Goal: Find specific page/section: Find specific page/section

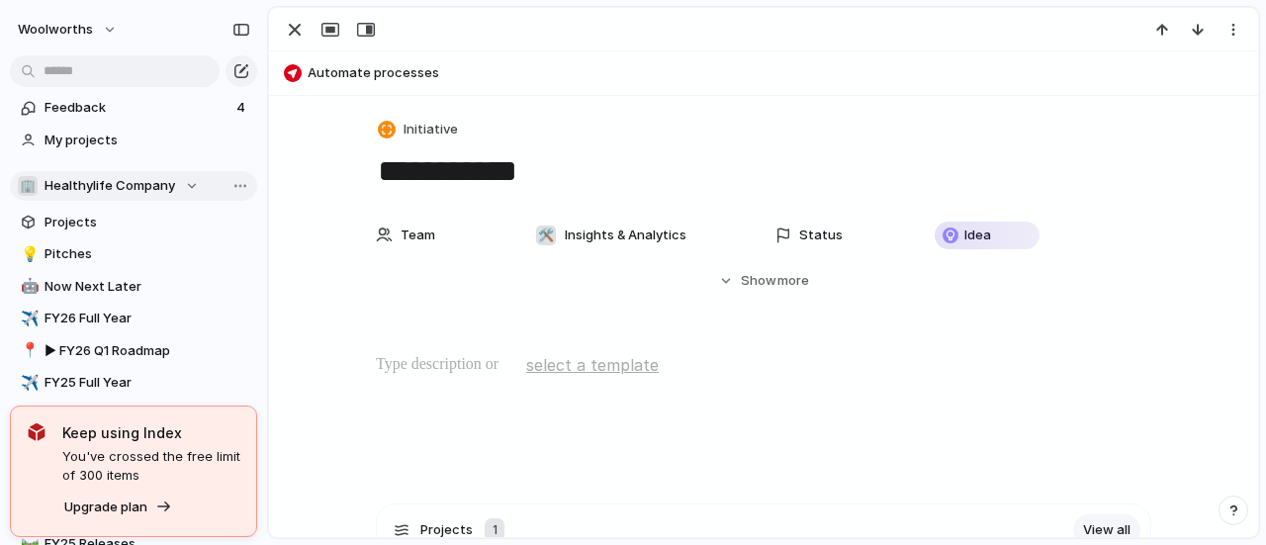
click at [133, 179] on span "Healthylife Company" at bounding box center [109, 186] width 131 height 20
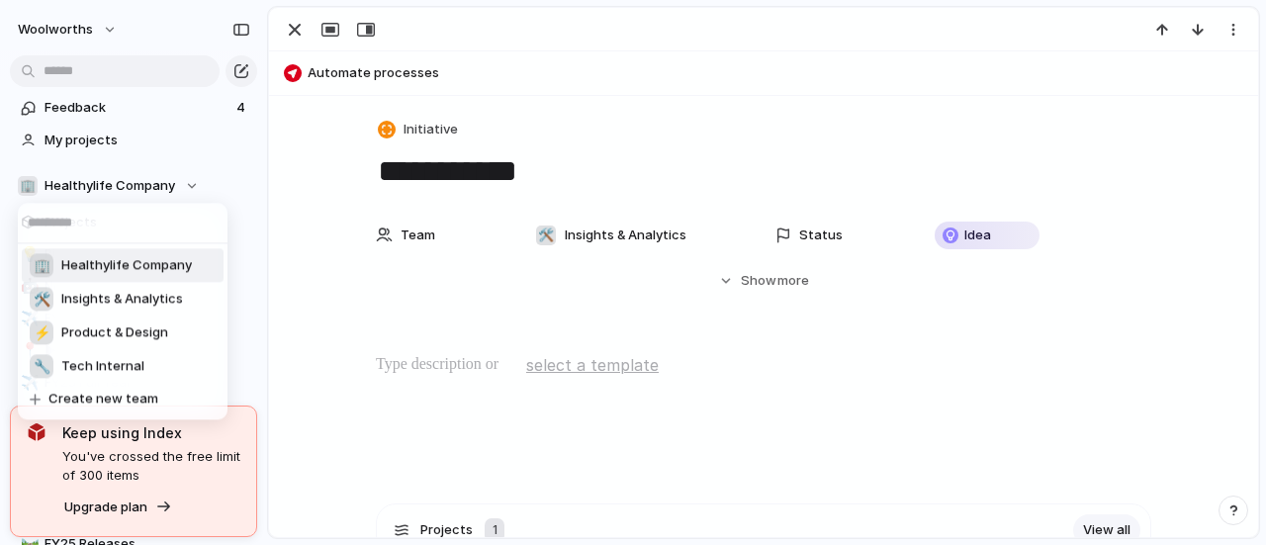
click at [141, 306] on span "Insights & Analytics" at bounding box center [122, 300] width 122 height 20
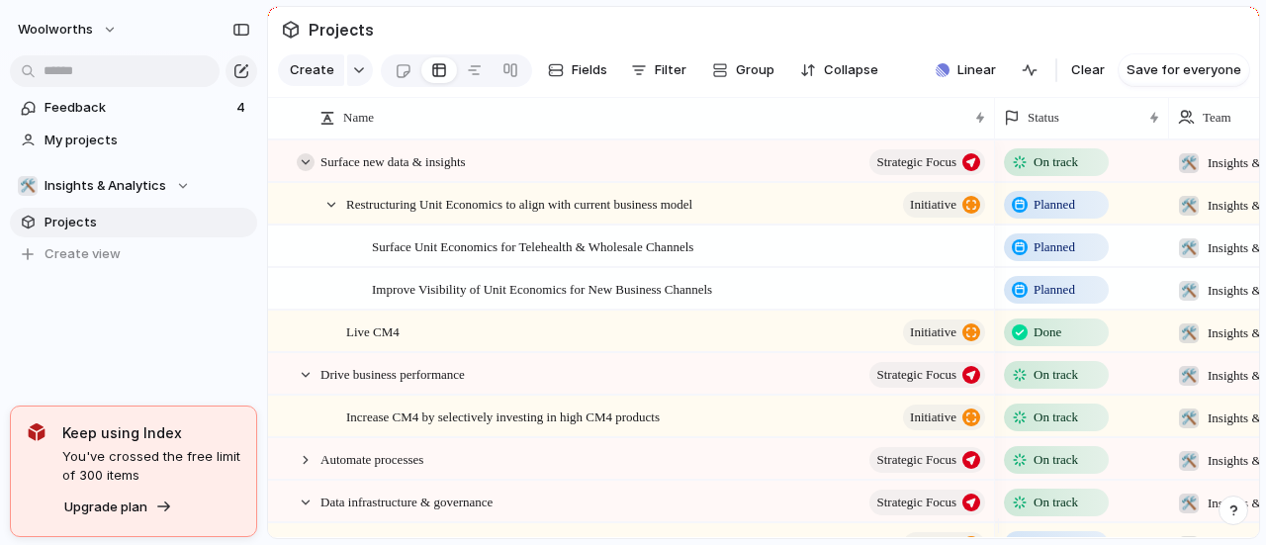
click at [305, 171] on div at bounding box center [306, 162] width 18 height 18
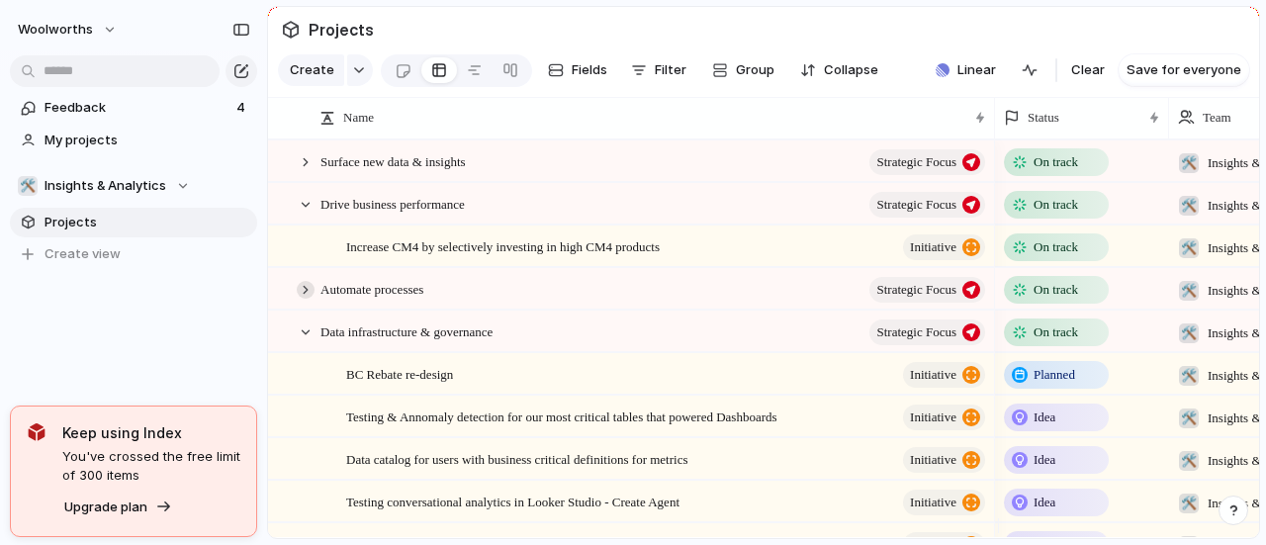
click at [299, 299] on div at bounding box center [306, 290] width 18 height 18
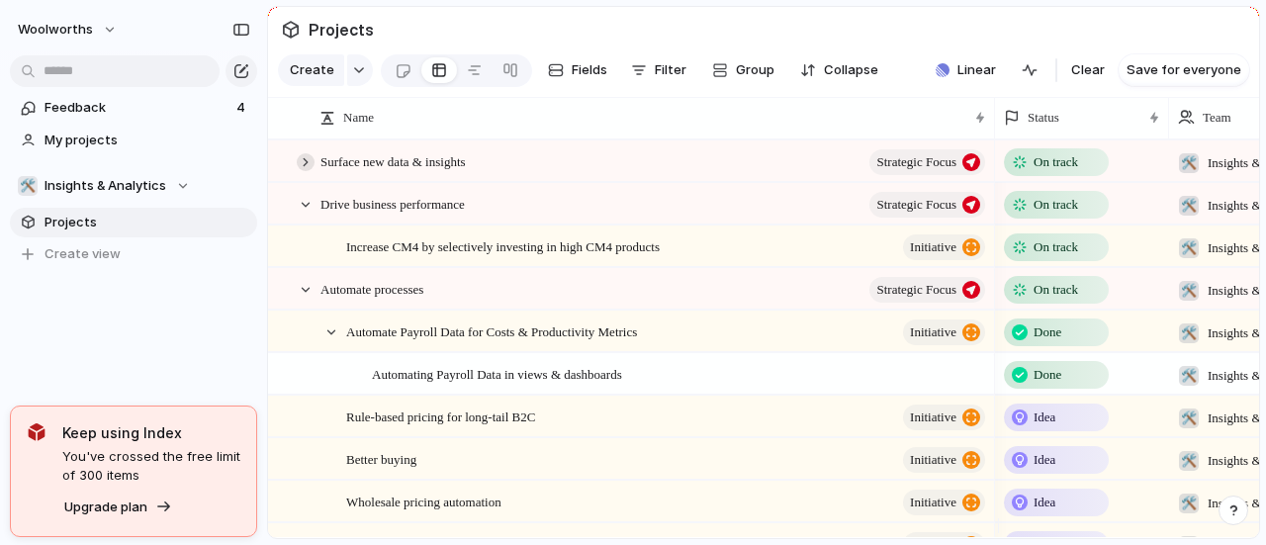
click at [308, 171] on div at bounding box center [306, 162] width 18 height 18
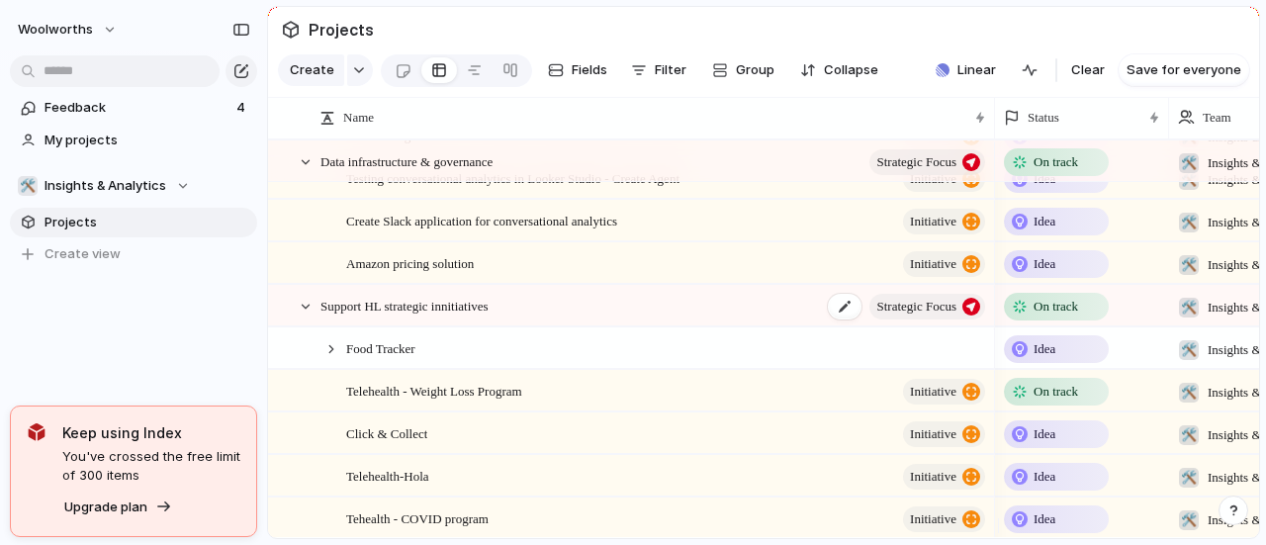
scroll to position [890, 0]
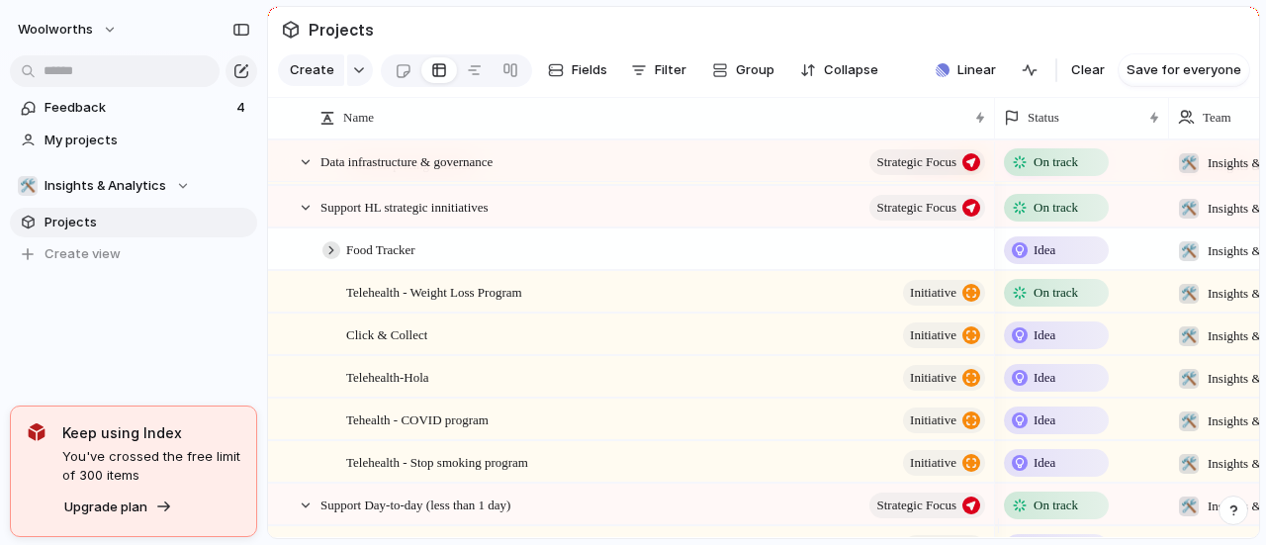
click at [334, 259] on div at bounding box center [331, 250] width 18 height 18
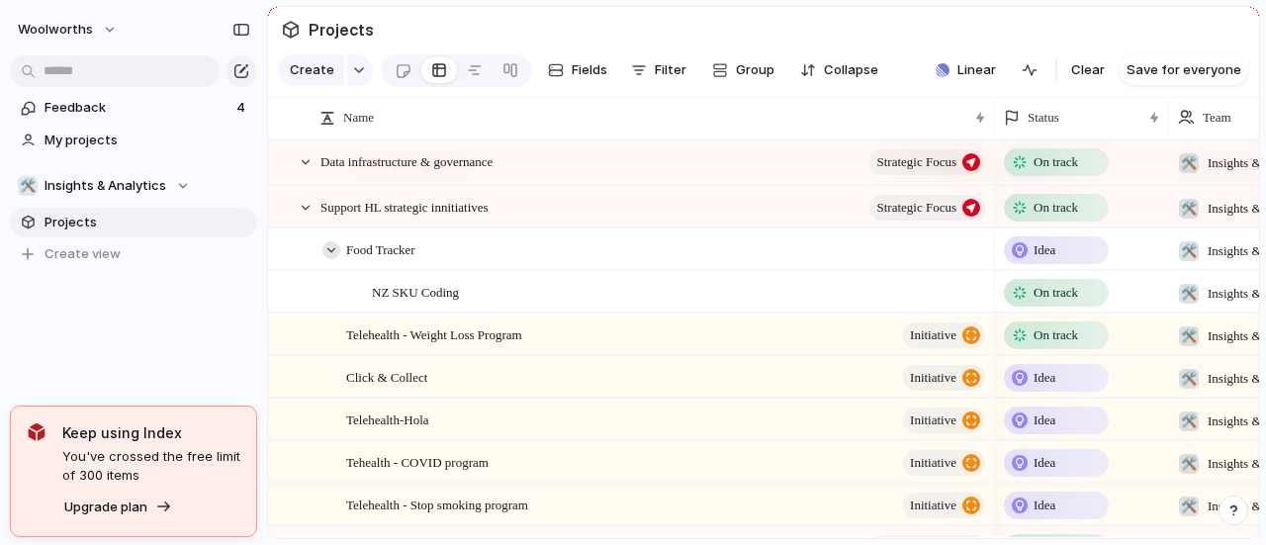
click at [336, 259] on div at bounding box center [331, 250] width 18 height 18
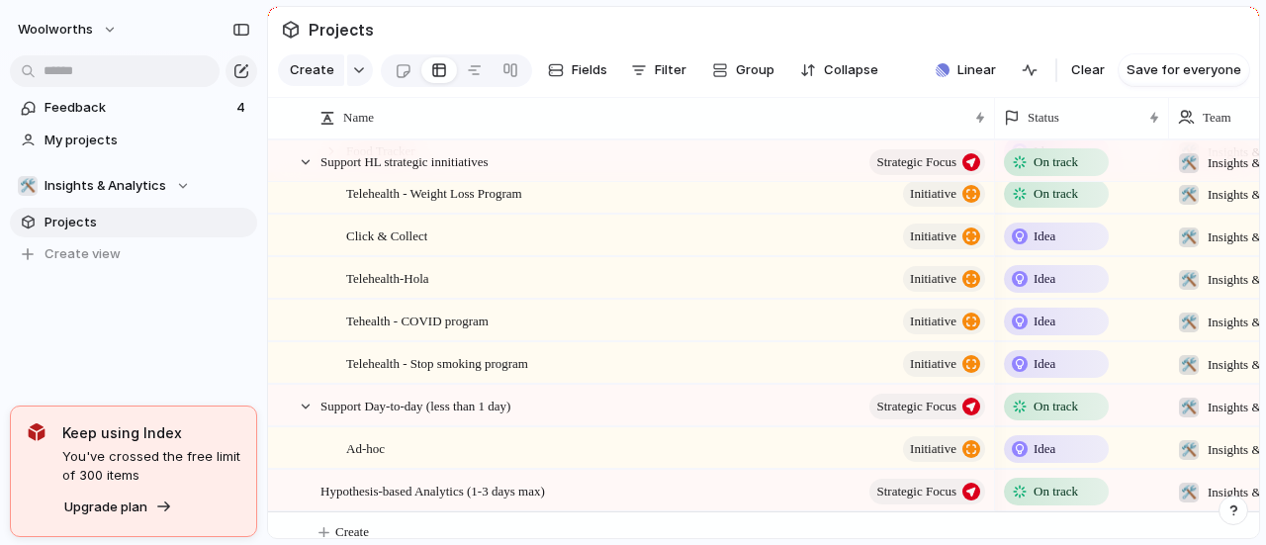
scroll to position [1020, 0]
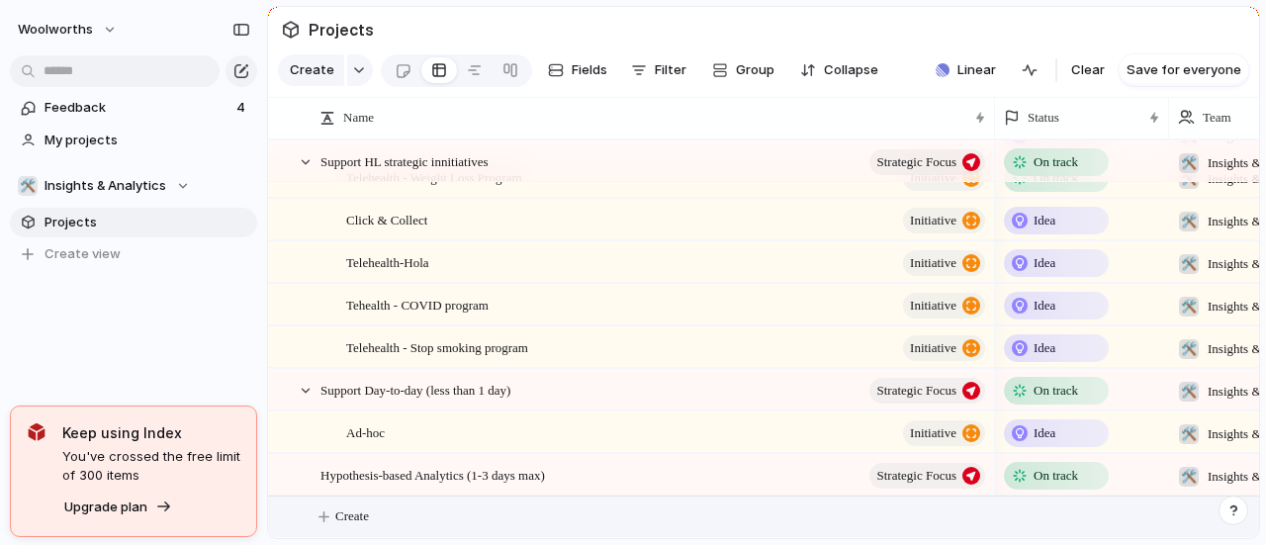
click at [330, 510] on button "Create" at bounding box center [789, 516] width 1002 height 41
click at [417, 264] on span "Telehealth-Hola" at bounding box center [387, 261] width 83 height 23
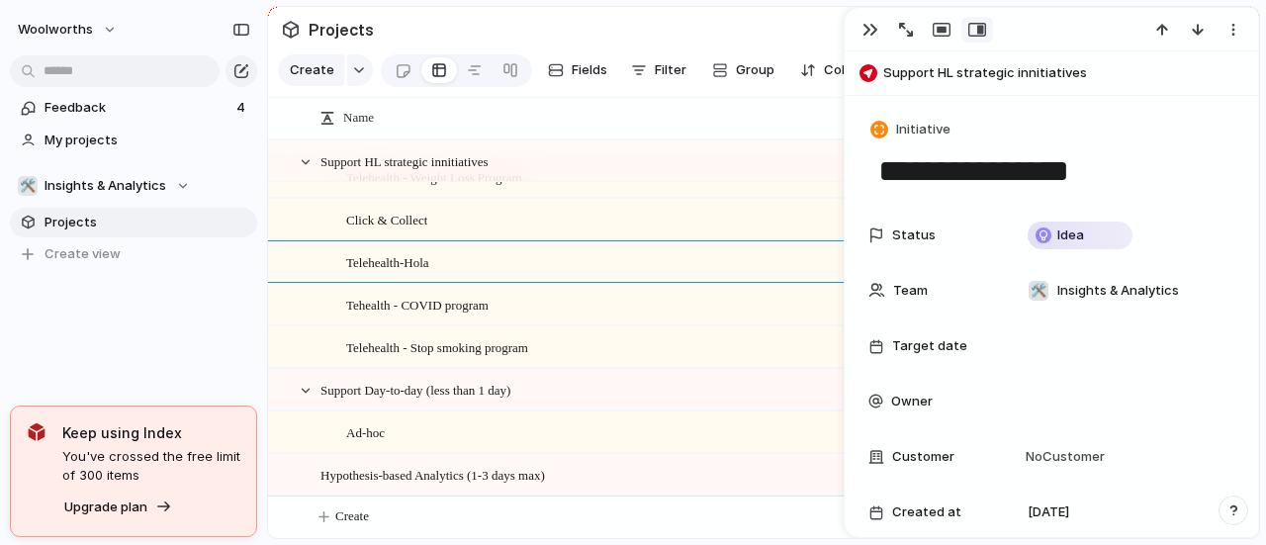
scroll to position [297, 0]
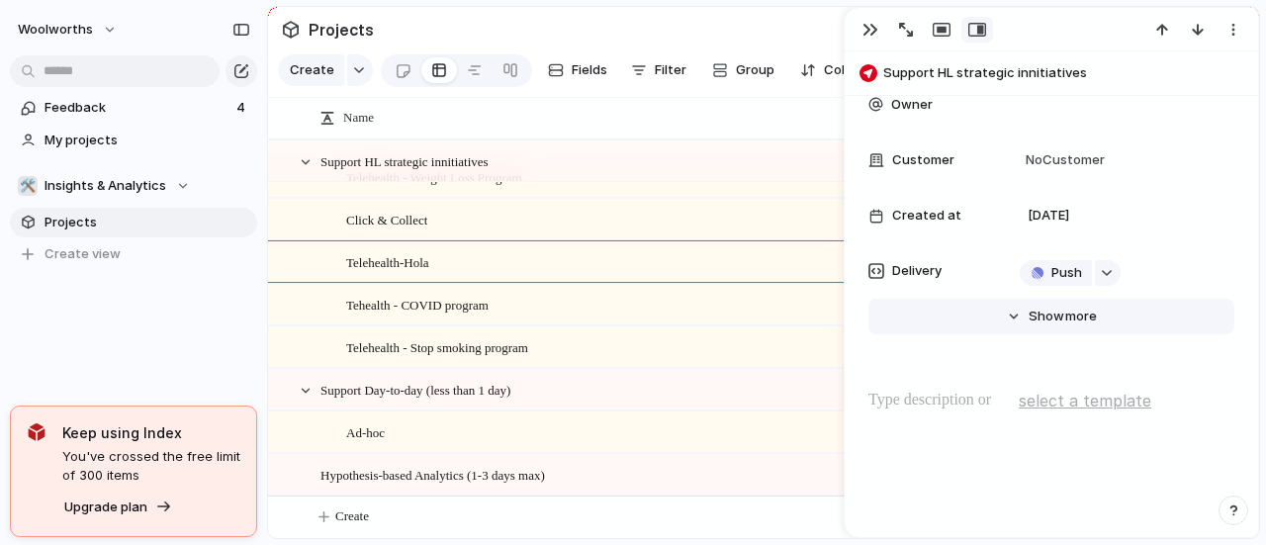
click at [1017, 317] on button "Hide Show more" at bounding box center [1051, 317] width 366 height 36
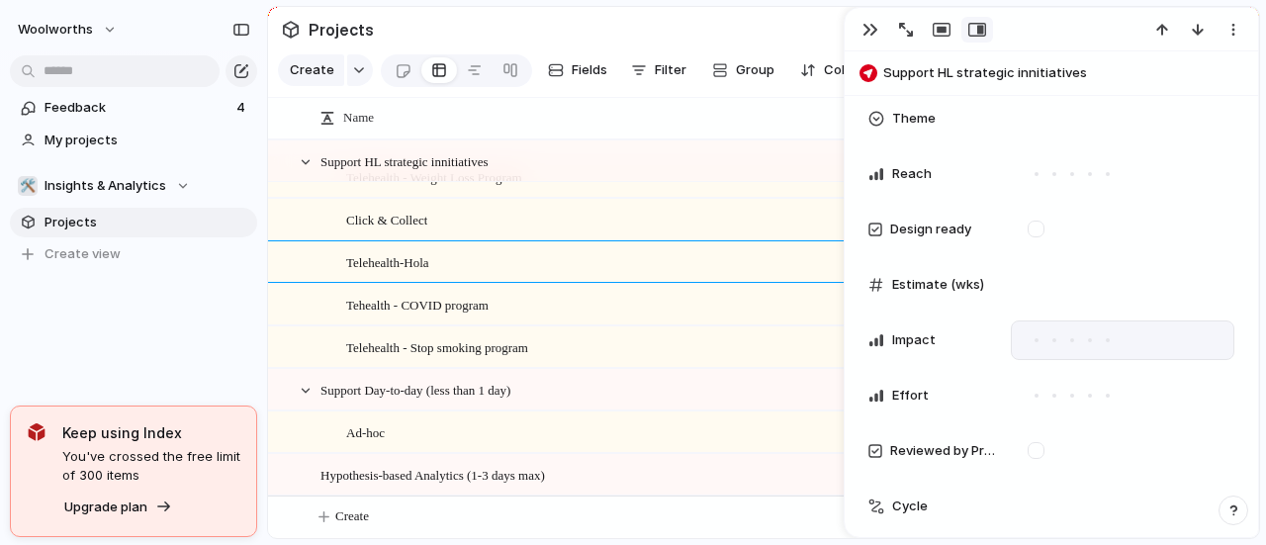
scroll to position [692, 0]
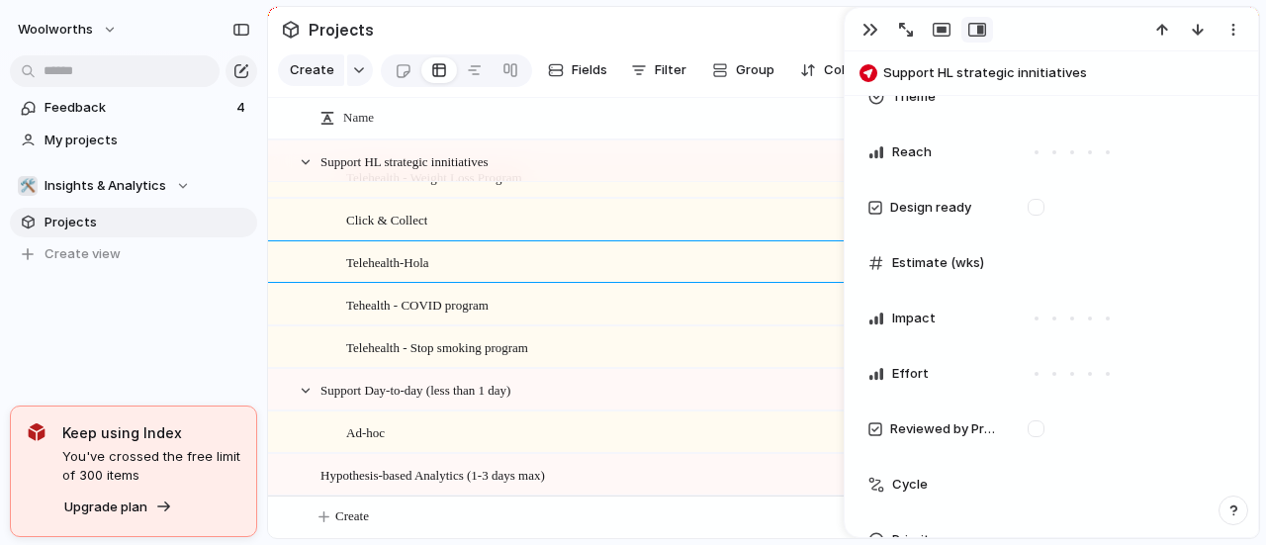
click at [498, 262] on div "Telehealth-Hola initiative" at bounding box center [667, 262] width 642 height 41
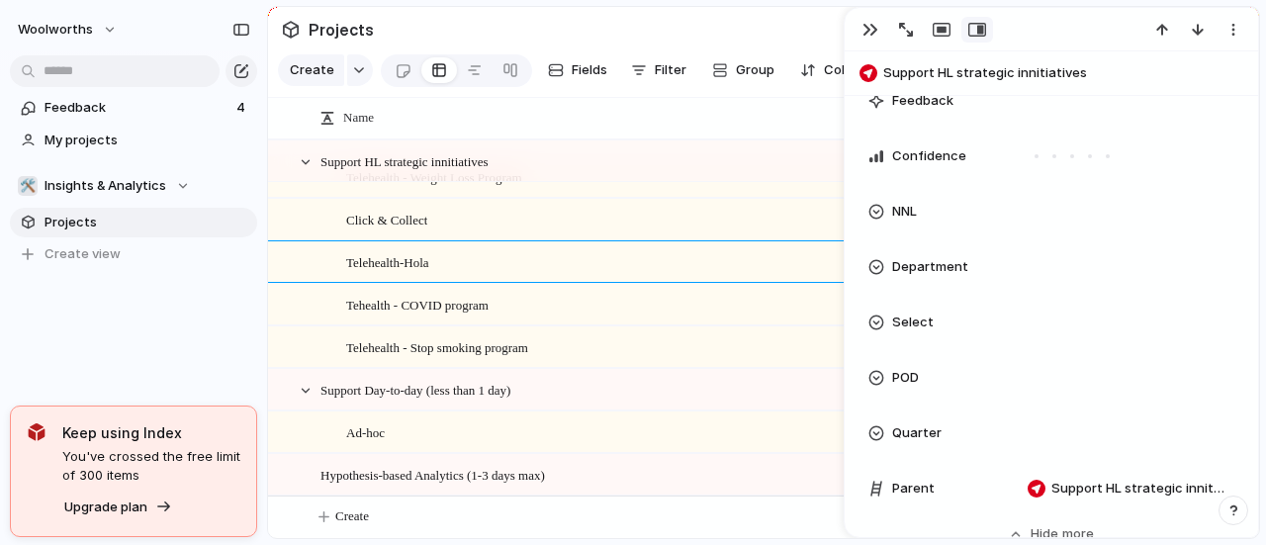
scroll to position [1483, 0]
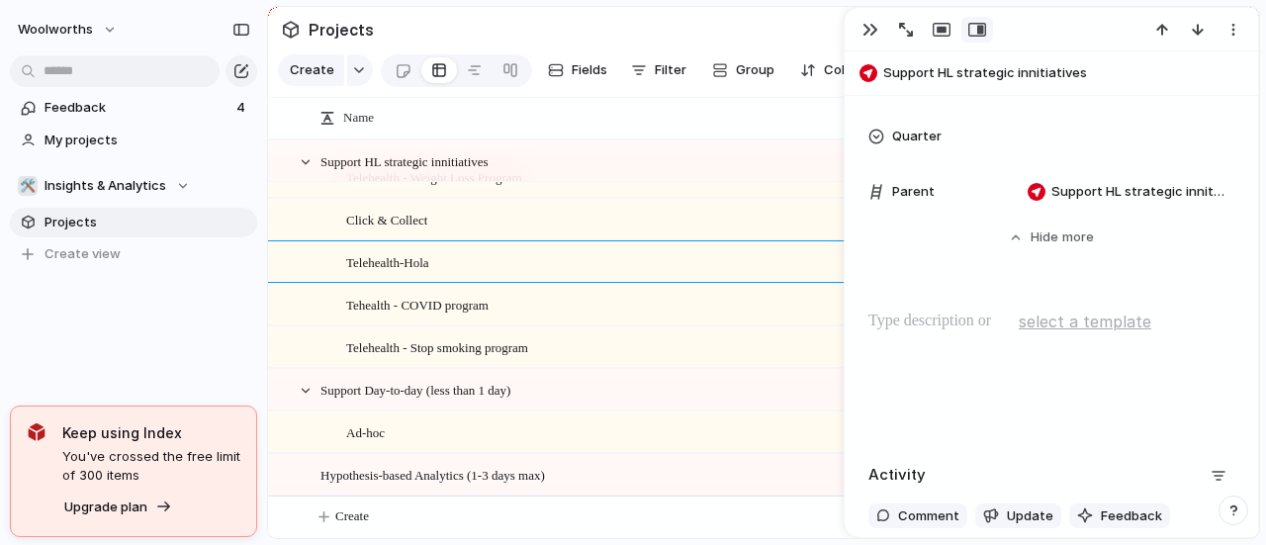
click at [961, 327] on p at bounding box center [1051, 321] width 366 height 24
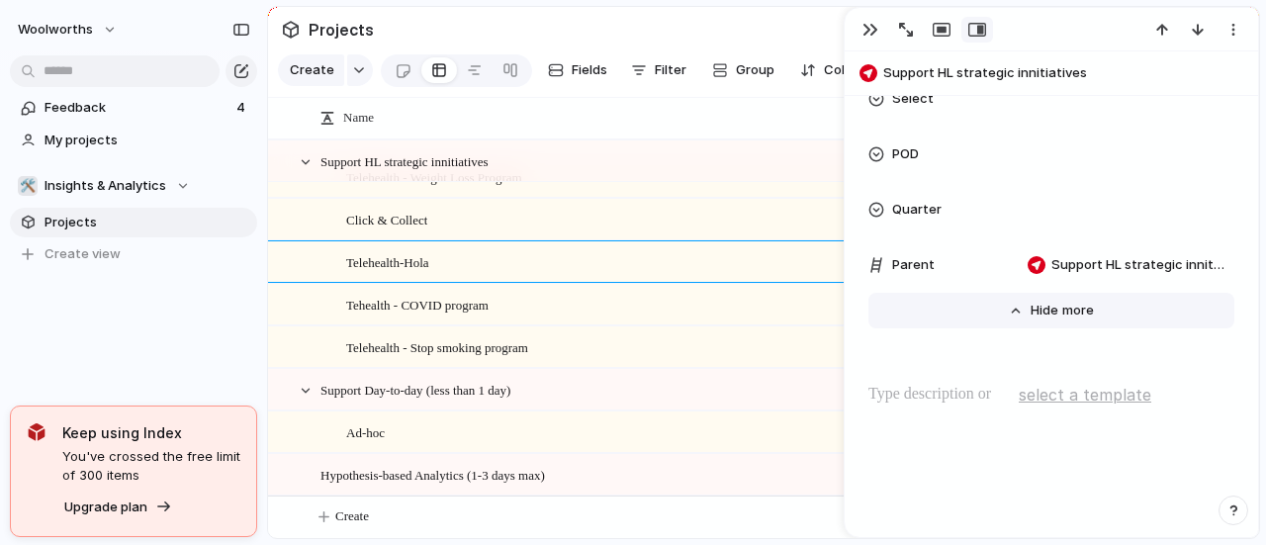
scroll to position [1384, 0]
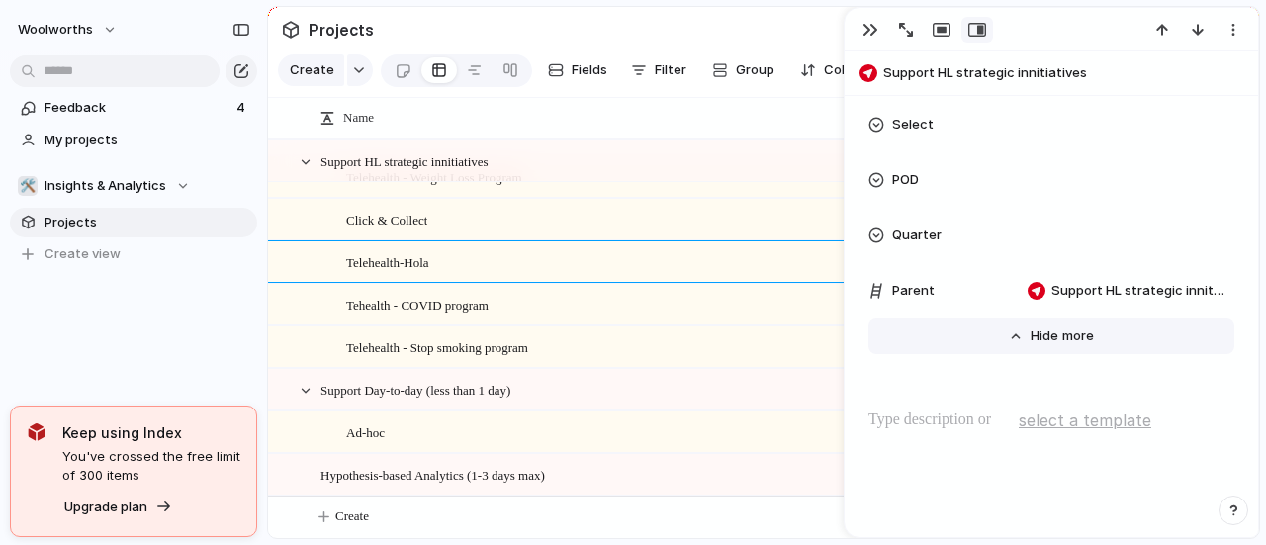
click at [1047, 339] on span "Show" at bounding box center [1048, 336] width 36 height 20
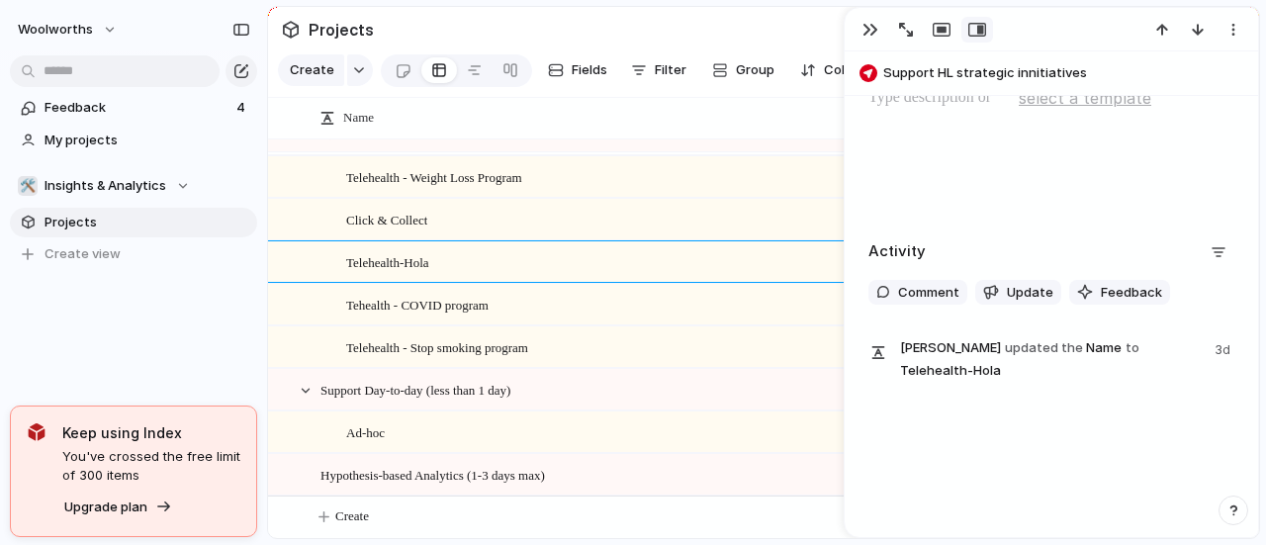
scroll to position [526, 0]
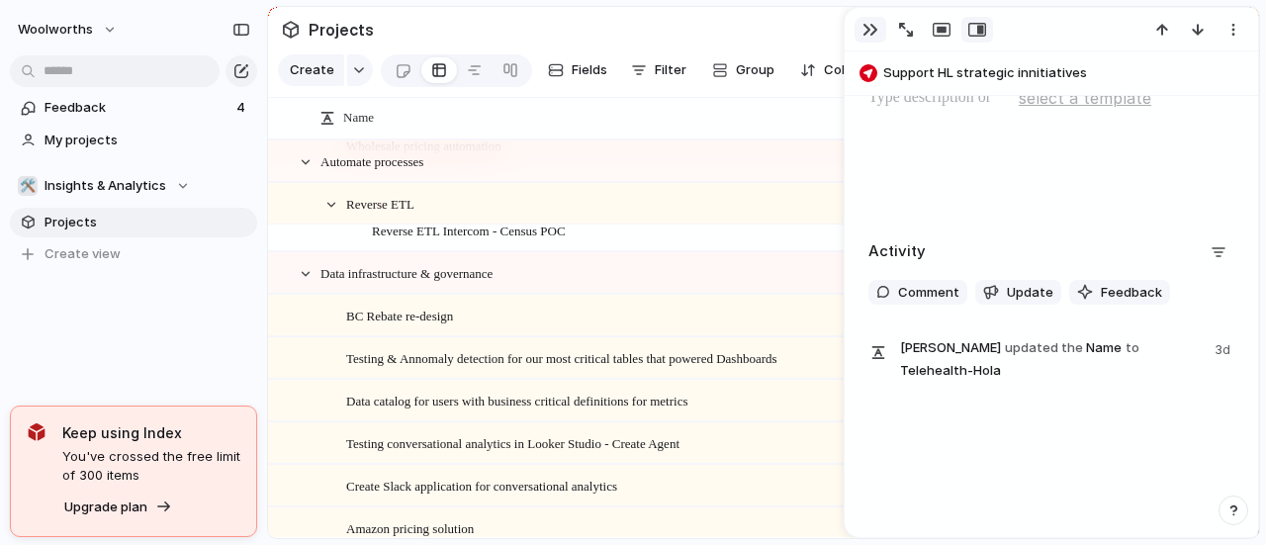
click at [859, 27] on button "button" at bounding box center [870, 30] width 32 height 26
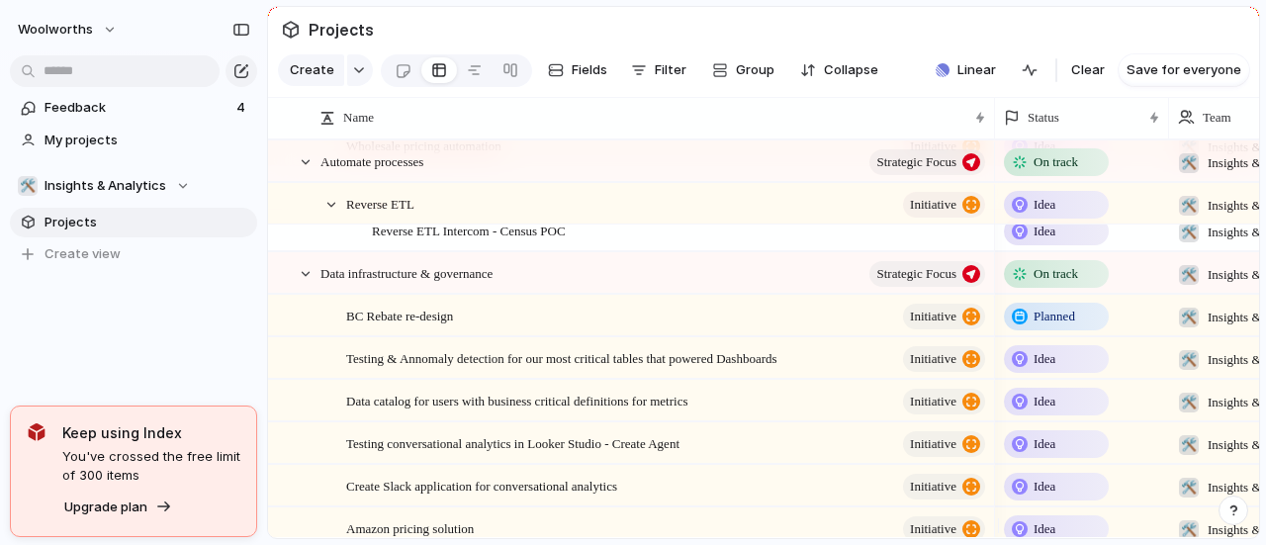
scroll to position [32, 0]
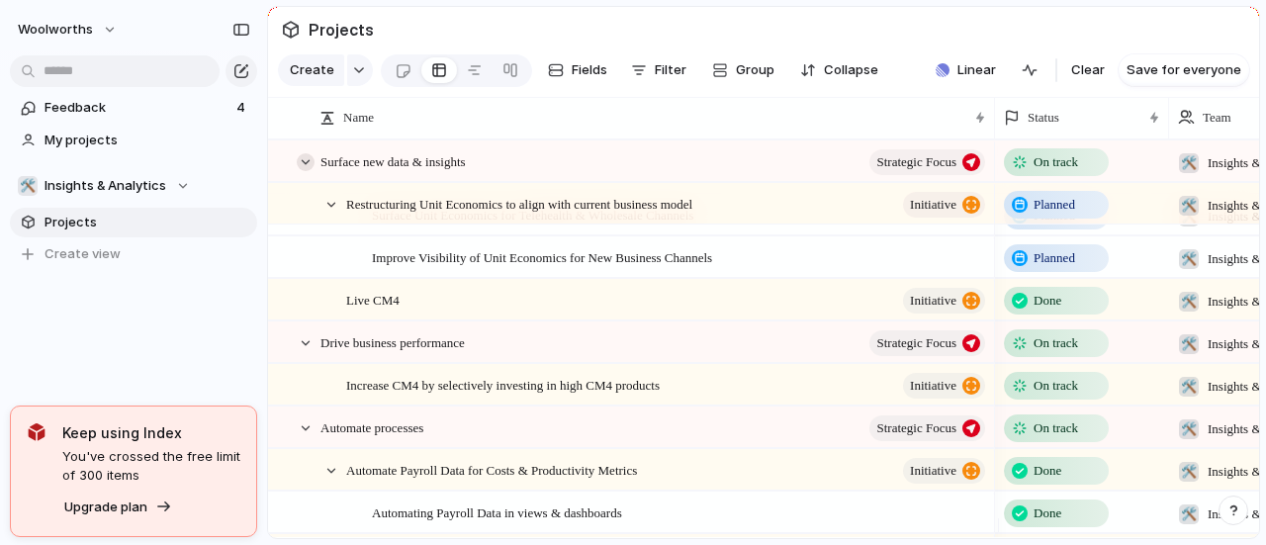
click at [301, 171] on div at bounding box center [306, 162] width 18 height 18
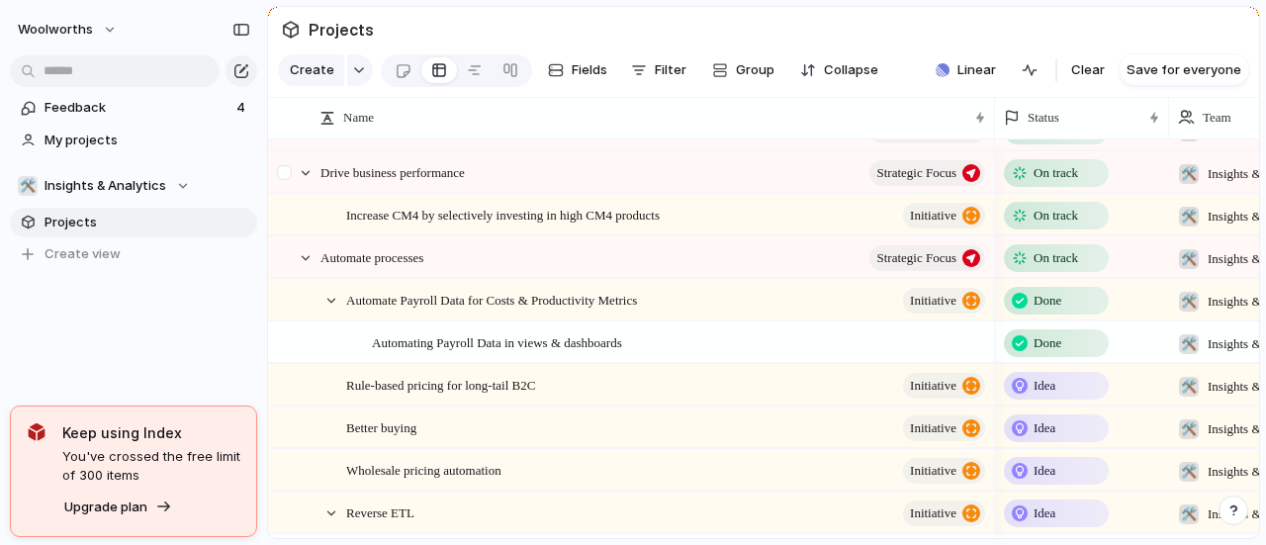
scroll to position [0, 0]
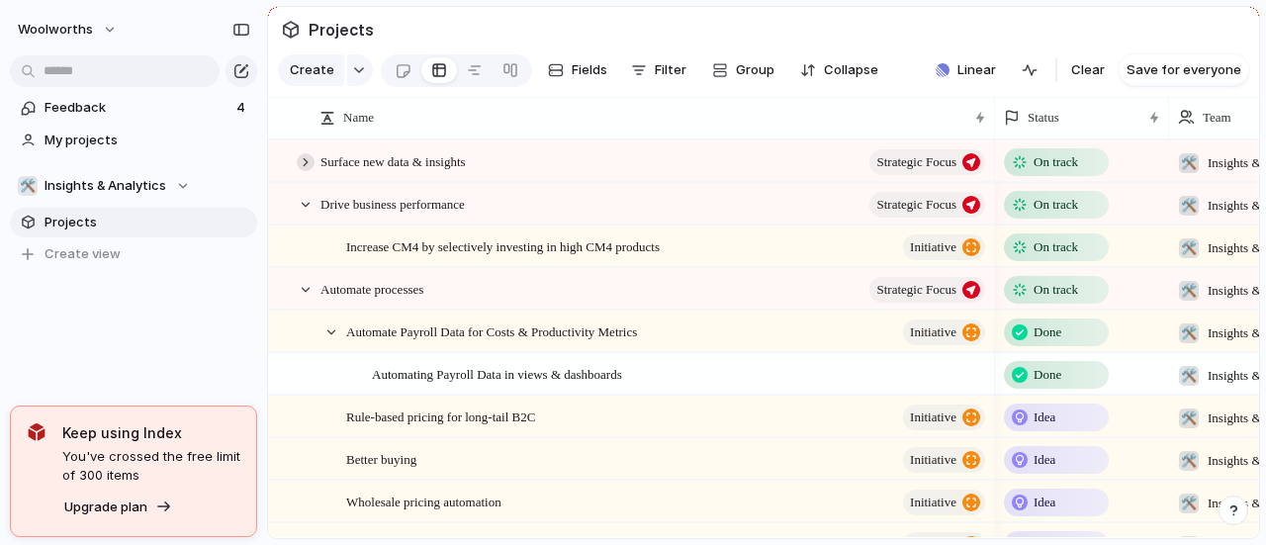
click at [303, 171] on div at bounding box center [306, 162] width 18 height 18
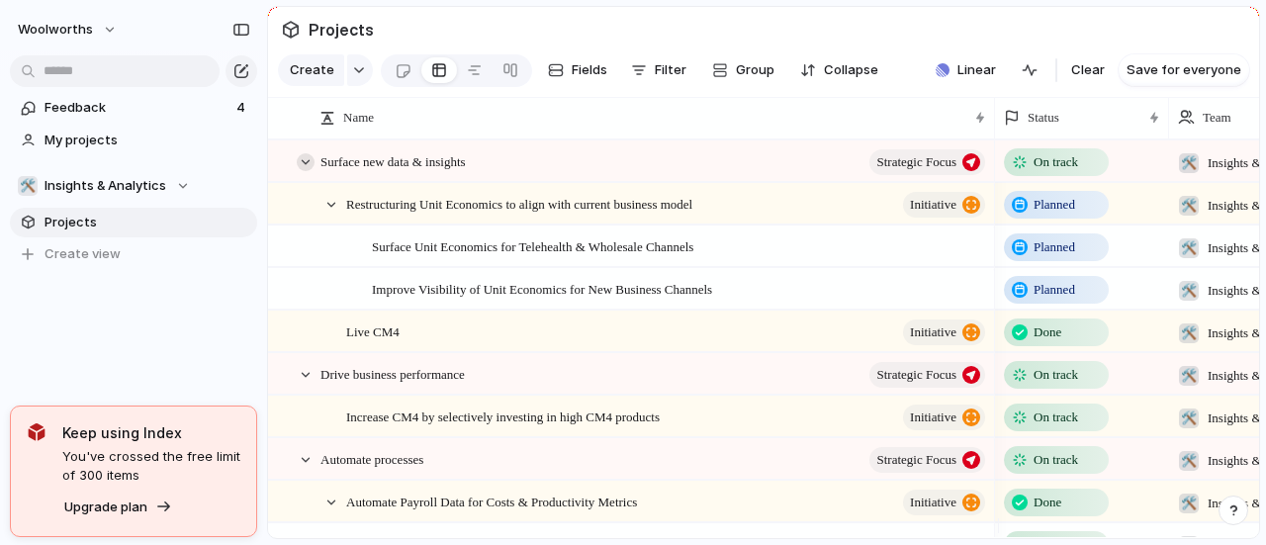
click at [305, 171] on div at bounding box center [306, 162] width 18 height 18
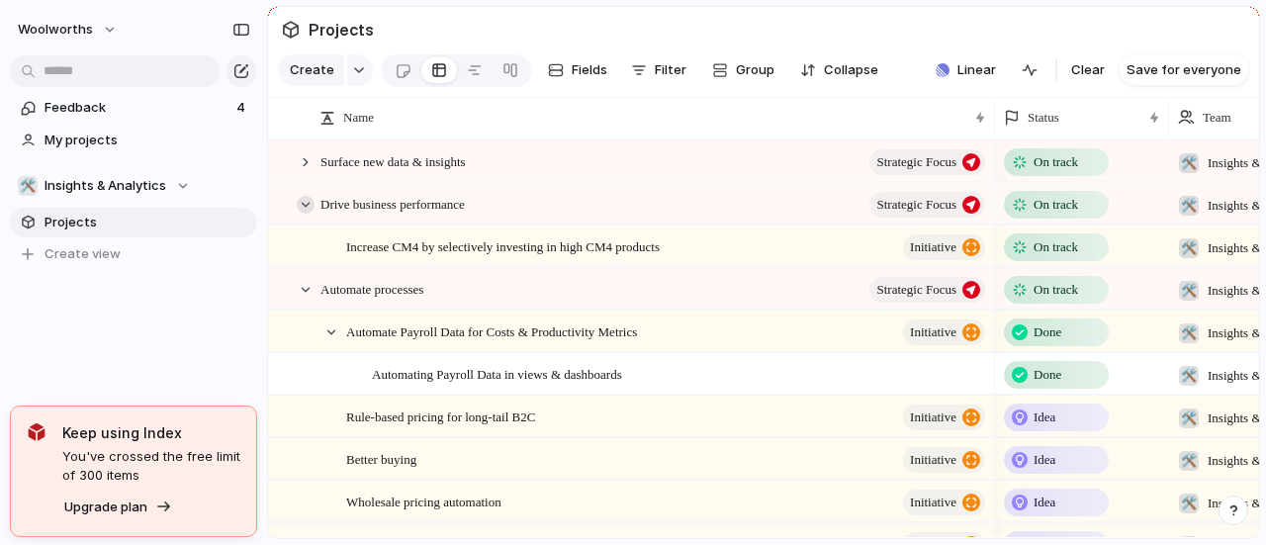
click at [305, 214] on div at bounding box center [306, 205] width 18 height 18
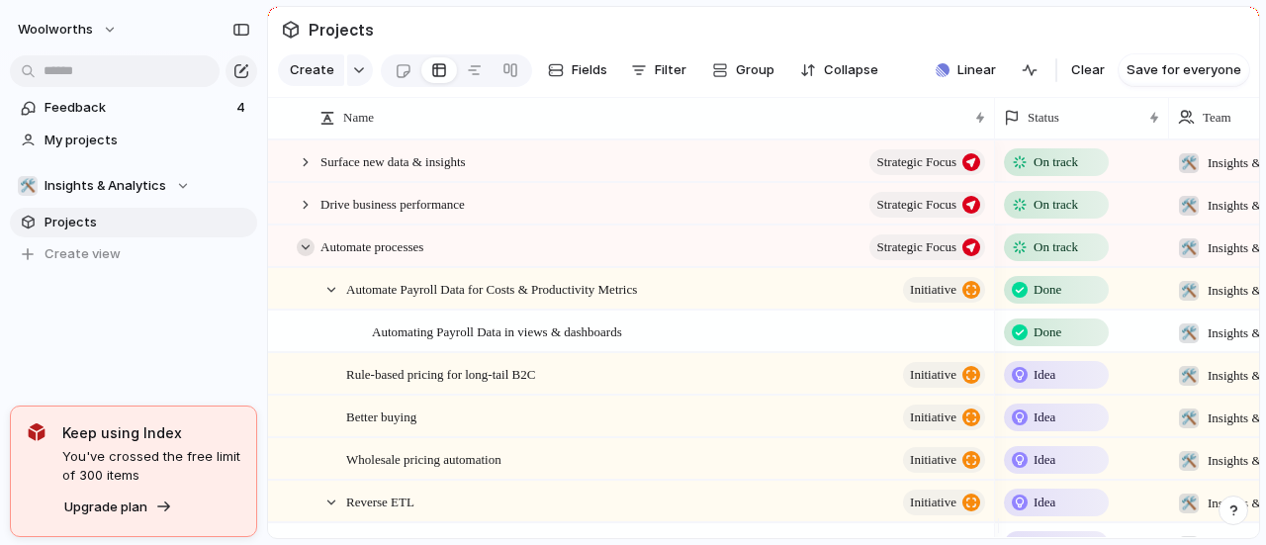
click at [299, 256] on div at bounding box center [306, 247] width 18 height 18
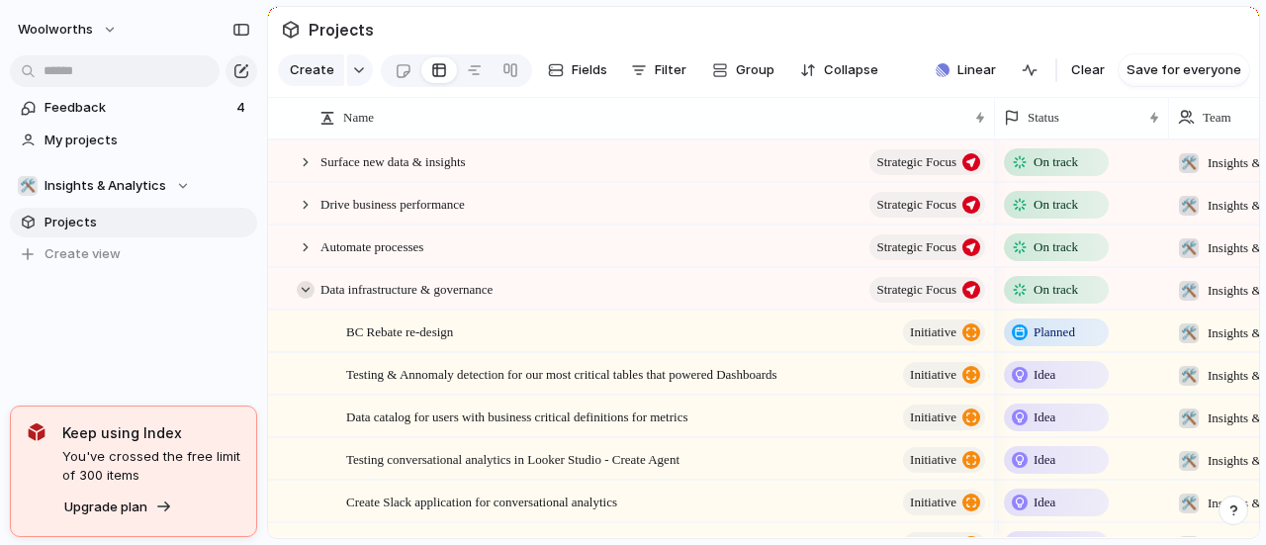
click at [308, 299] on div at bounding box center [306, 290] width 18 height 18
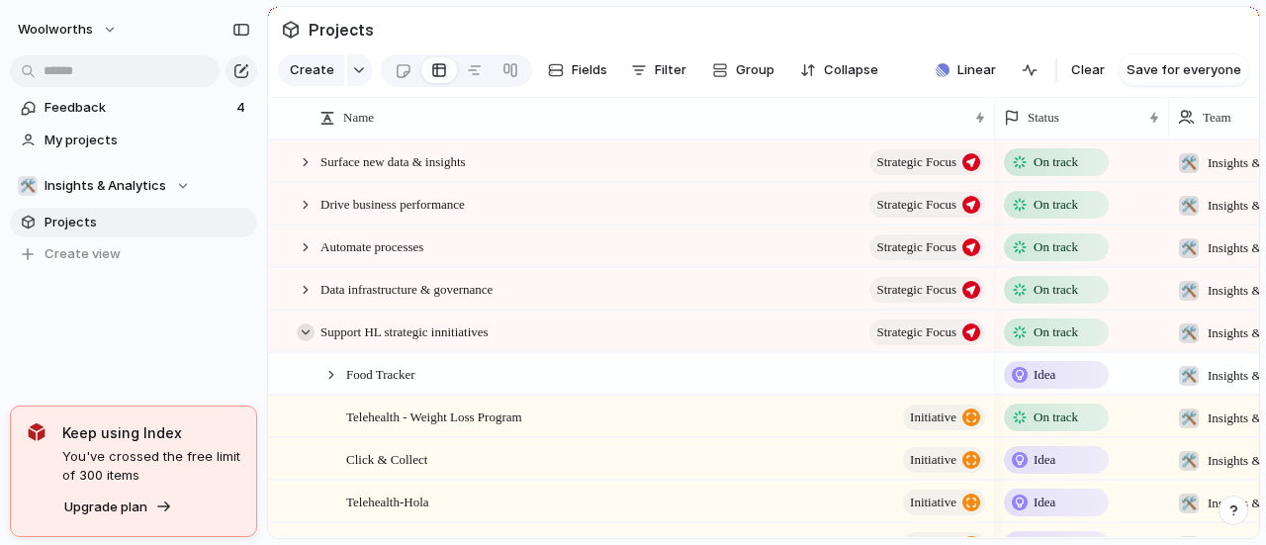
click at [306, 341] on div at bounding box center [306, 332] width 18 height 18
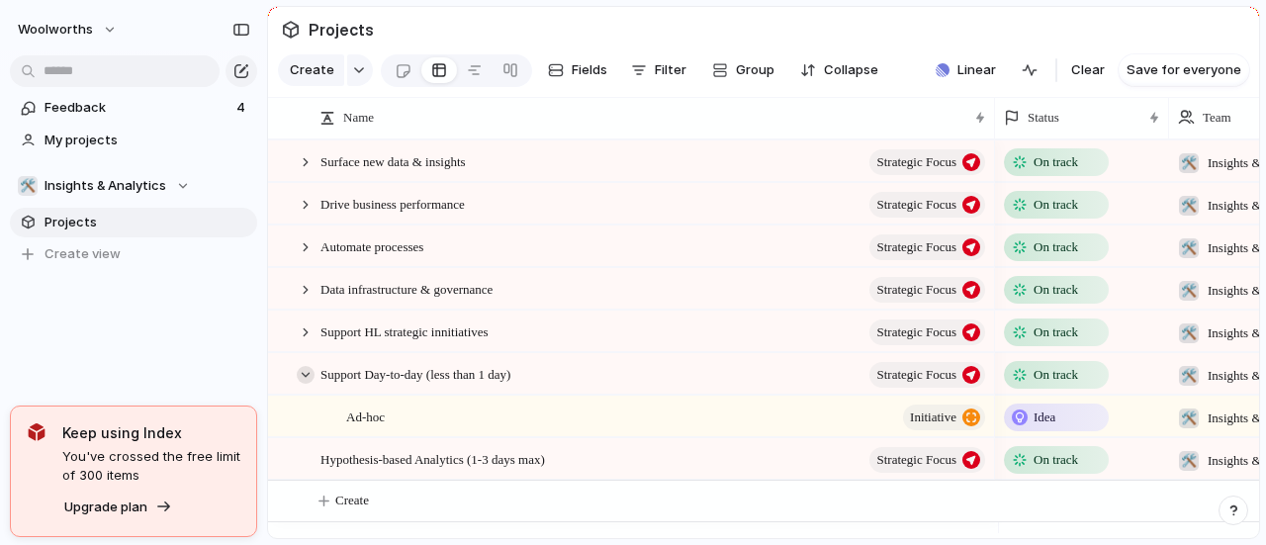
click at [299, 384] on div at bounding box center [306, 375] width 18 height 18
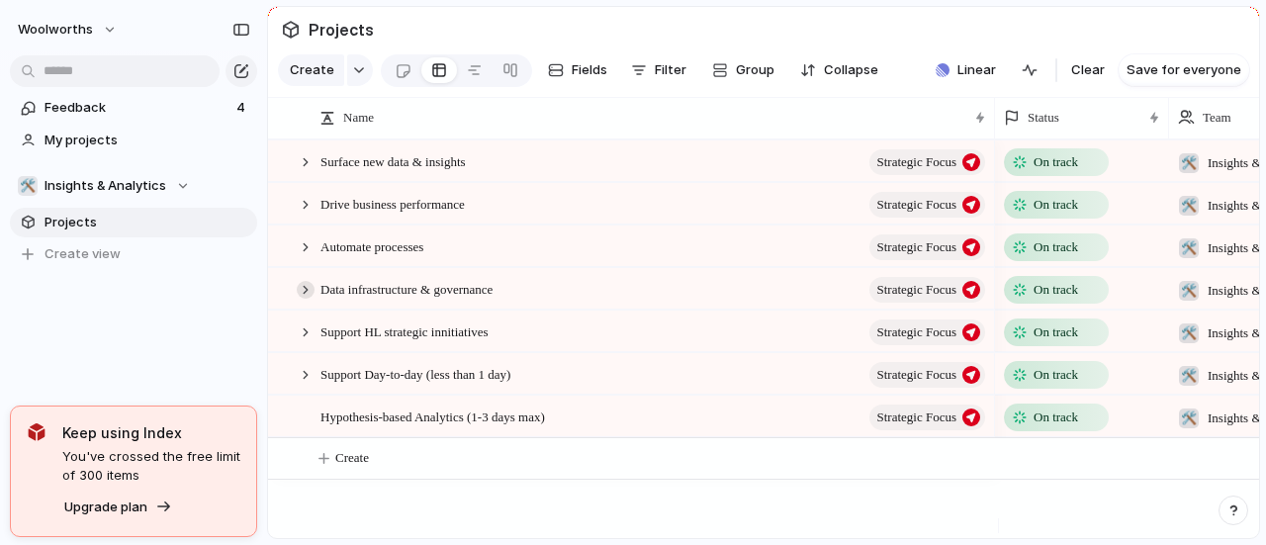
click at [308, 299] on div at bounding box center [306, 290] width 18 height 18
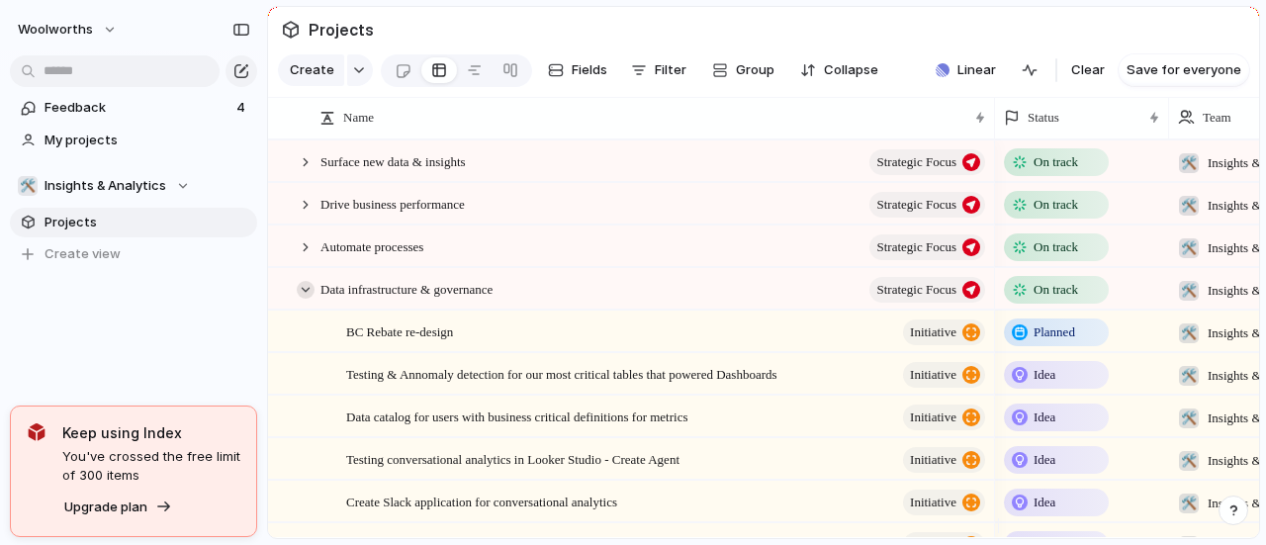
click at [305, 299] on div at bounding box center [306, 290] width 18 height 18
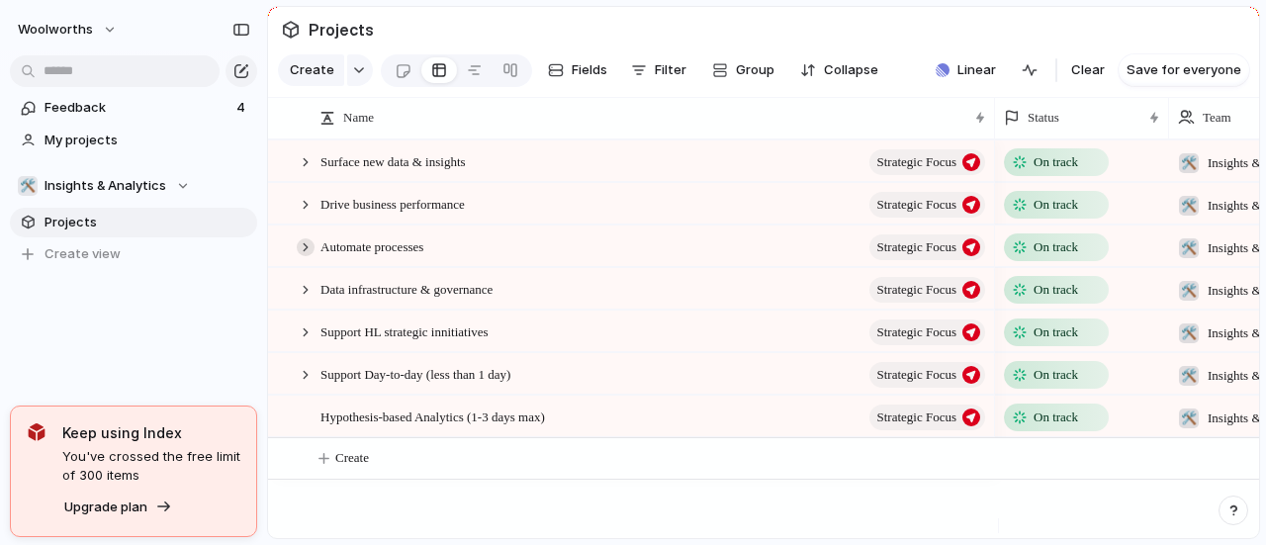
click at [300, 256] on div at bounding box center [306, 247] width 18 height 18
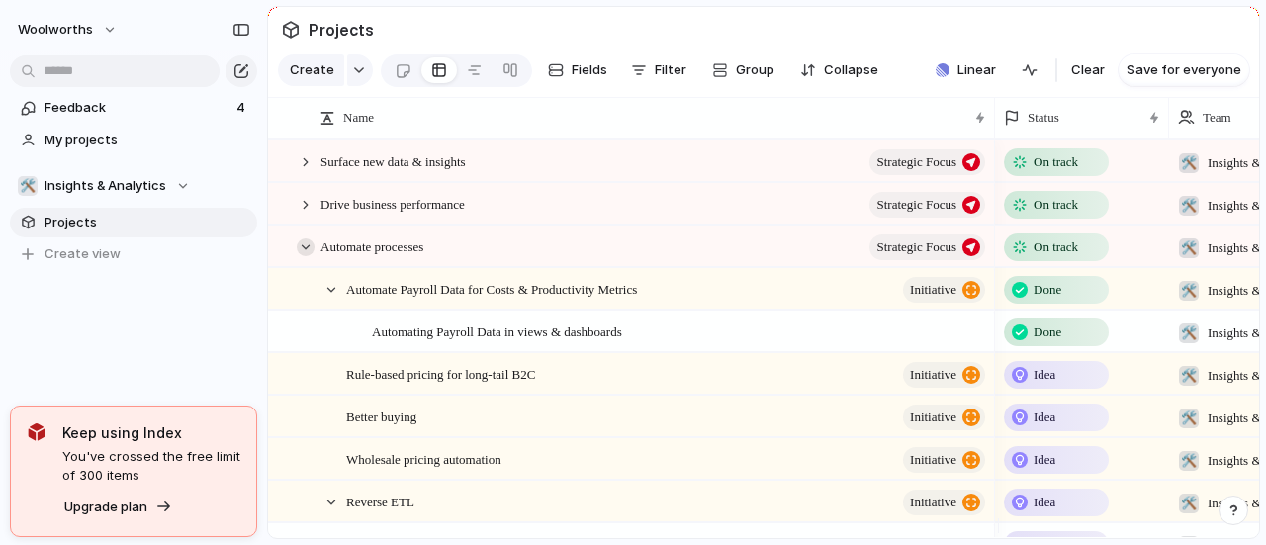
click at [300, 256] on div at bounding box center [306, 247] width 18 height 18
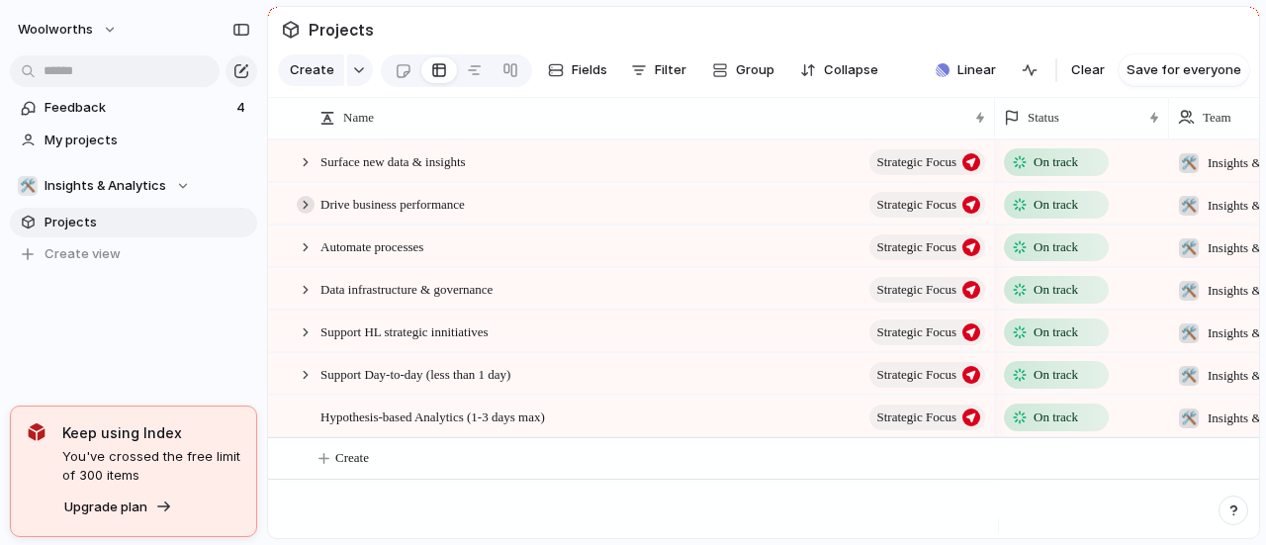
click at [299, 214] on div at bounding box center [306, 205] width 18 height 18
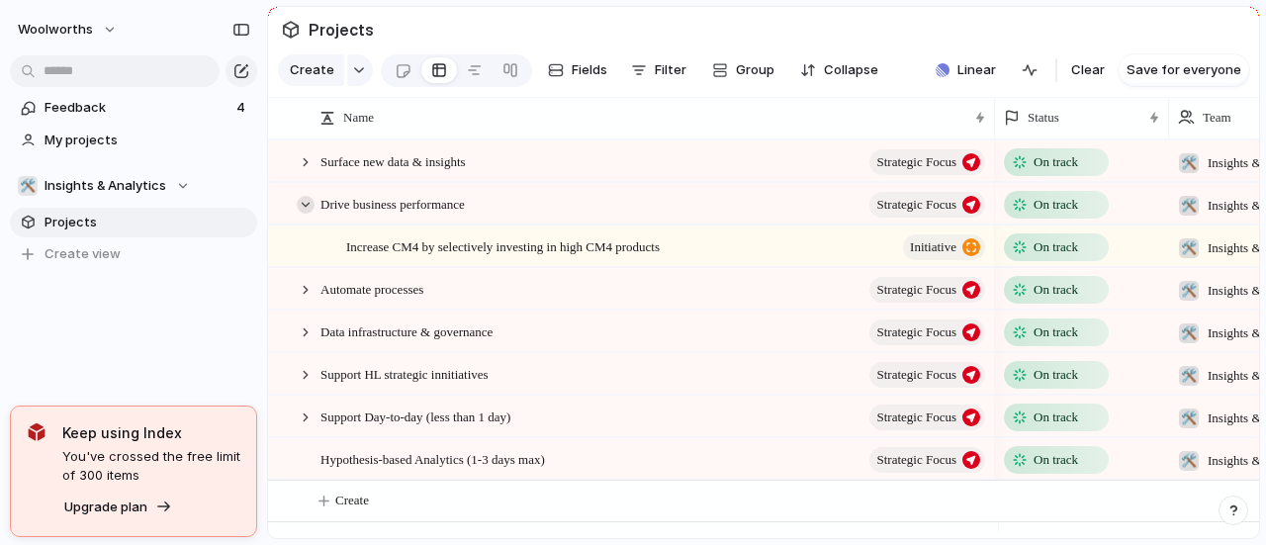
click at [301, 213] on div at bounding box center [306, 205] width 18 height 18
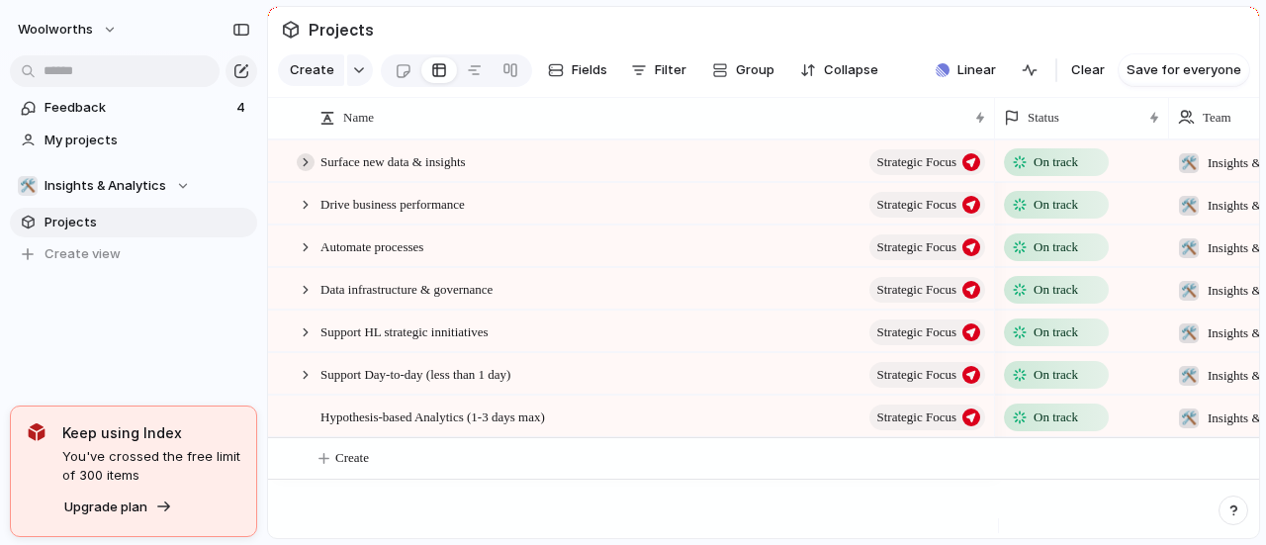
click at [304, 171] on div at bounding box center [306, 162] width 18 height 18
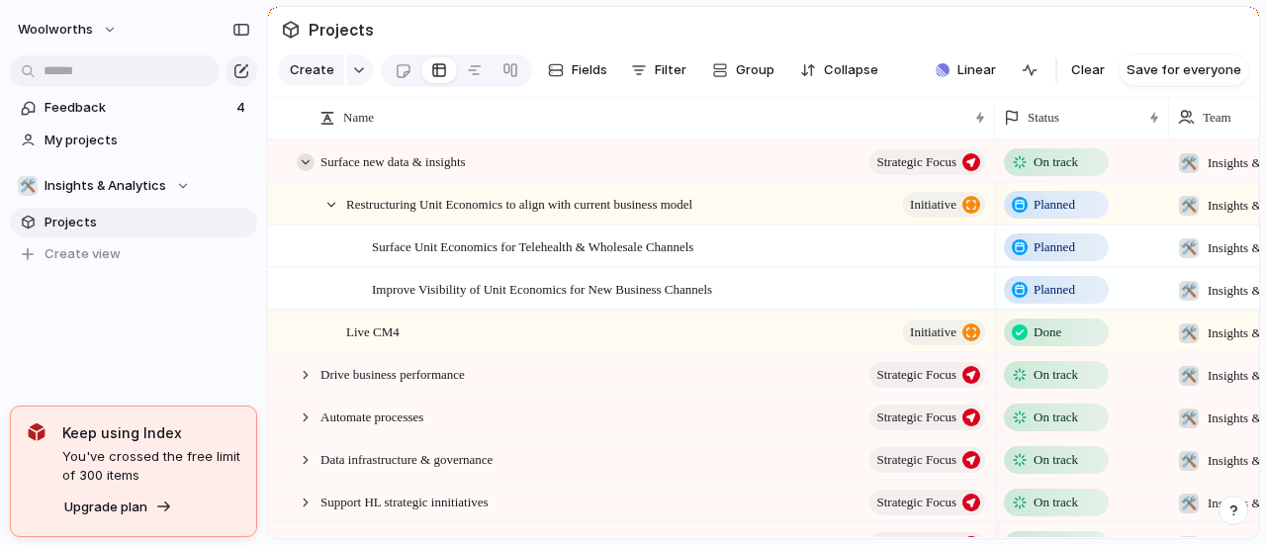
click at [304, 171] on div at bounding box center [306, 162] width 18 height 18
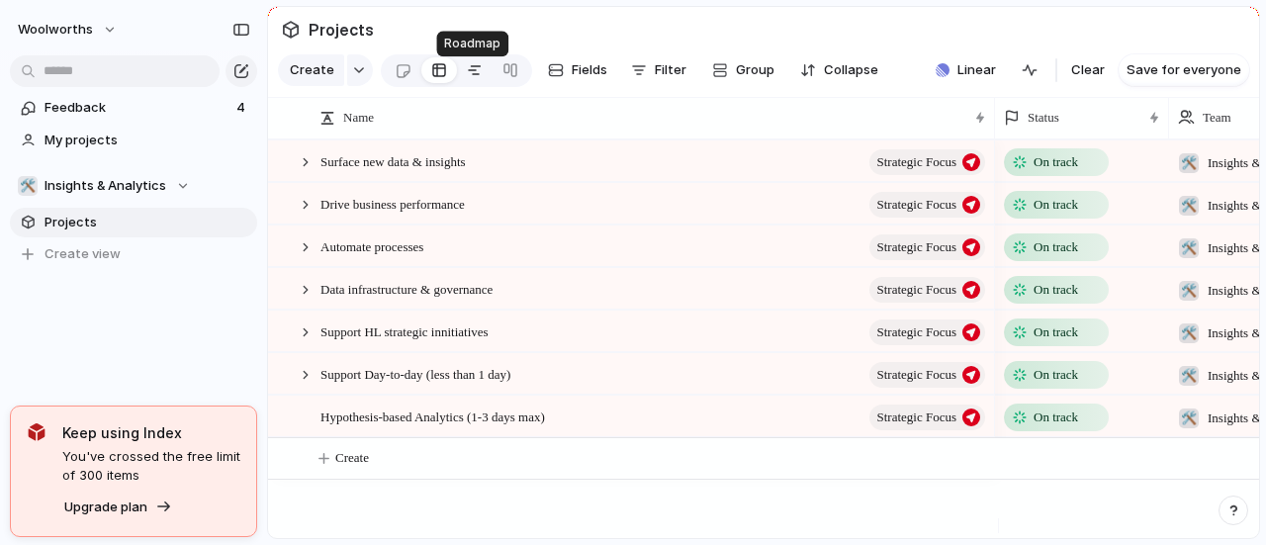
click at [474, 84] on div at bounding box center [475, 70] width 16 height 32
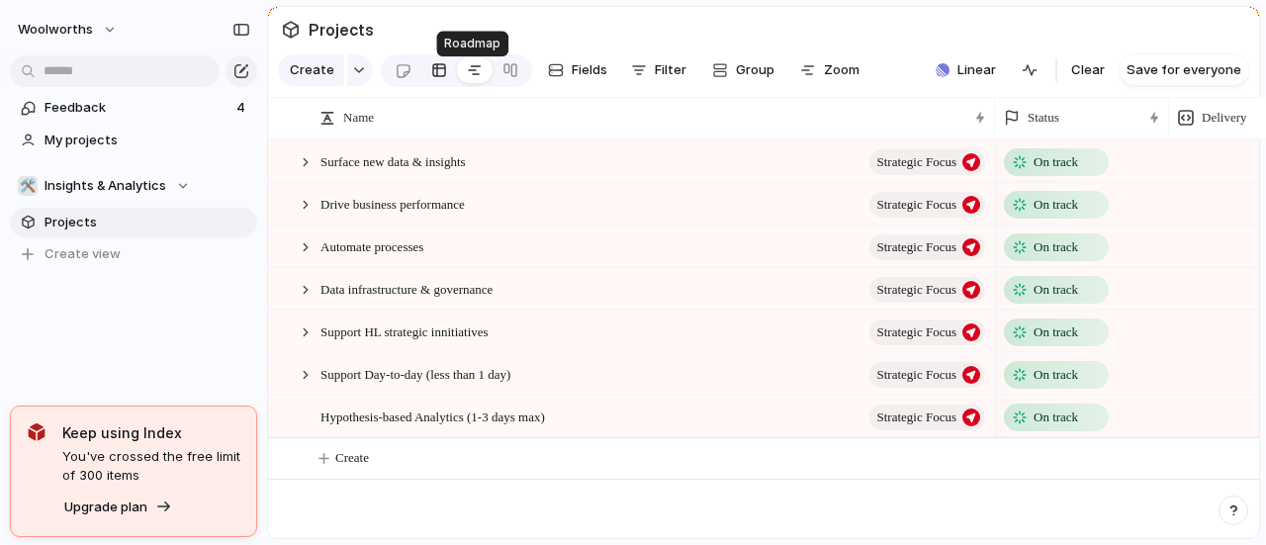
scroll to position [0, 3284]
click at [440, 73] on div at bounding box center [439, 70] width 16 height 32
